Goal: Information Seeking & Learning: Learn about a topic

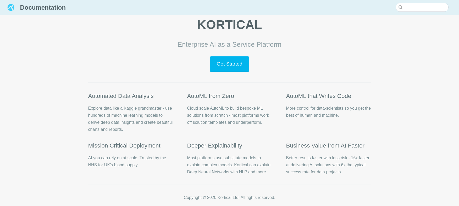
scroll to position [96, 0]
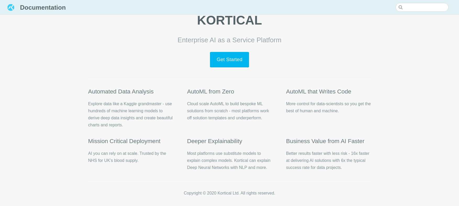
click at [230, 69] on main "KORTICAL Enterprise AI as a Service Platform Get Started Automated Data Analysi…" at bounding box center [229, 55] width 299 height 302
click at [231, 60] on link "Get Started" at bounding box center [229, 59] width 39 height 15
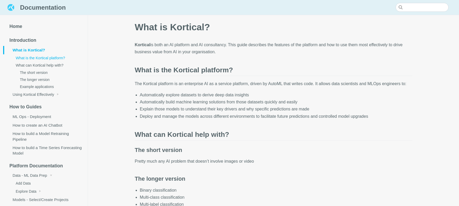
scroll to position [8, 0]
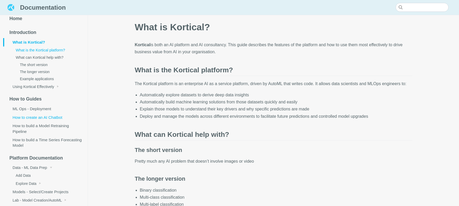
click at [30, 117] on link "How to create an AI Chatbot" at bounding box center [45, 117] width 85 height 8
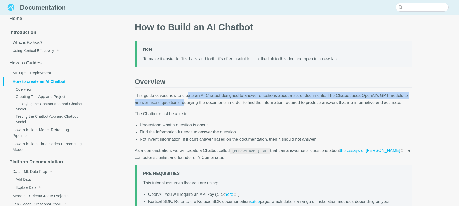
drag, startPoint x: 189, startPoint y: 99, endPoint x: 191, endPoint y: 107, distance: 8.2
click at [191, 106] on p "This guide covers how to create an AI Chatbot designed to answer questions abou…" at bounding box center [273, 99] width 277 height 14
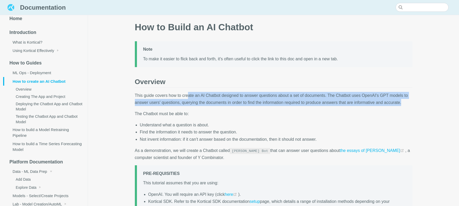
click at [191, 106] on p "This guide covers how to create an AI Chatbot designed to answer questions abou…" at bounding box center [273, 99] width 277 height 14
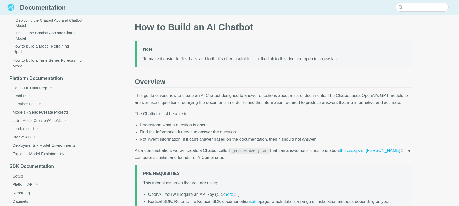
scroll to position [114, 0]
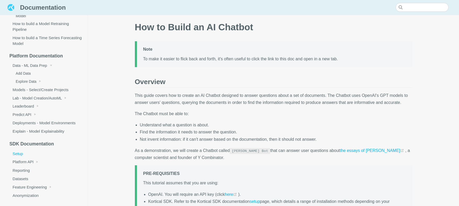
click at [19, 154] on link "Setup" at bounding box center [45, 154] width 85 height 8
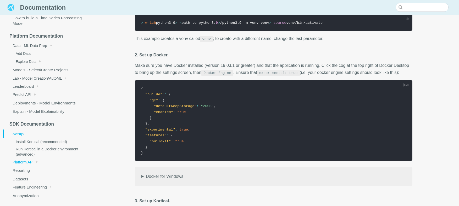
scroll to position [132, 0]
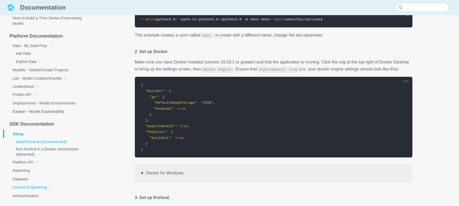
click at [23, 188] on span "Feature Engineering" at bounding box center [30, 188] width 34 height 4
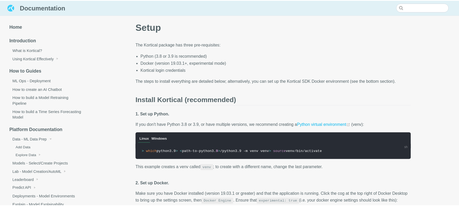
scroll to position [132, 0]
